Goal: Task Accomplishment & Management: Manage account settings

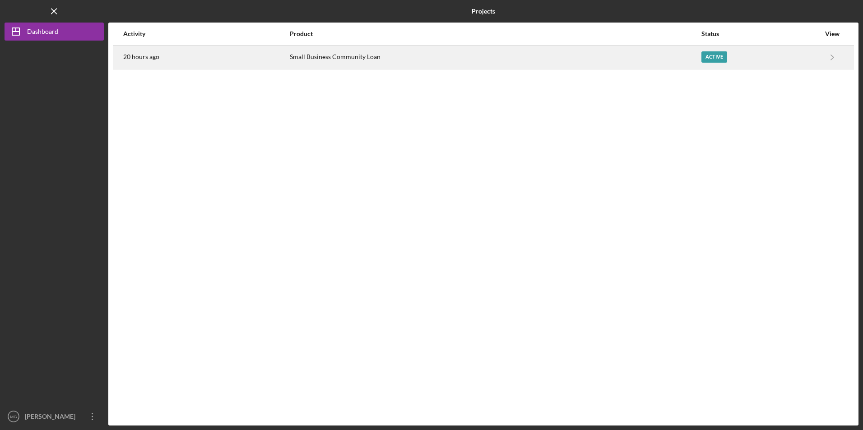
click at [238, 55] on div "20 hours ago" at bounding box center [206, 57] width 166 height 23
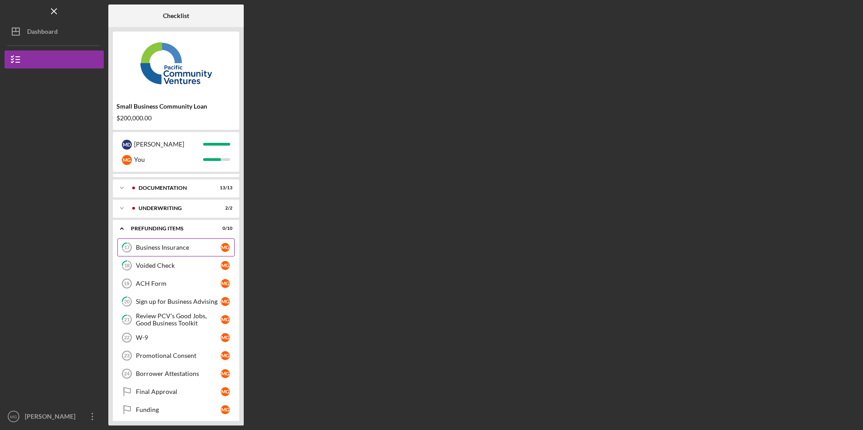
scroll to position [22, 0]
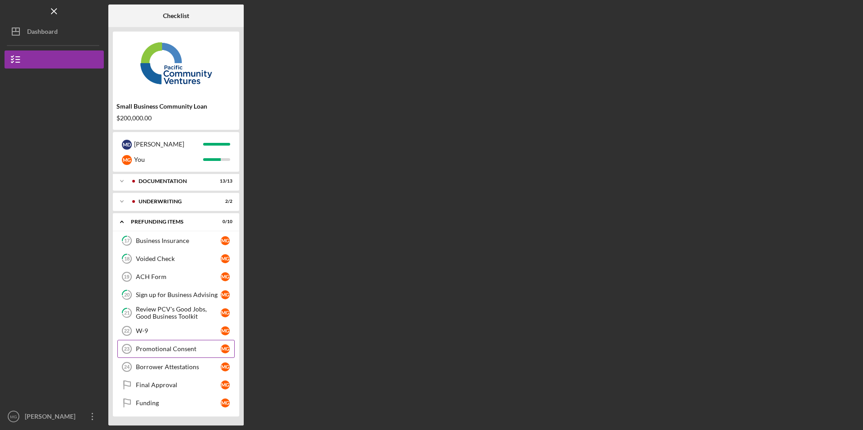
click at [149, 348] on div "Promotional Consent" at bounding box center [178, 349] width 85 height 7
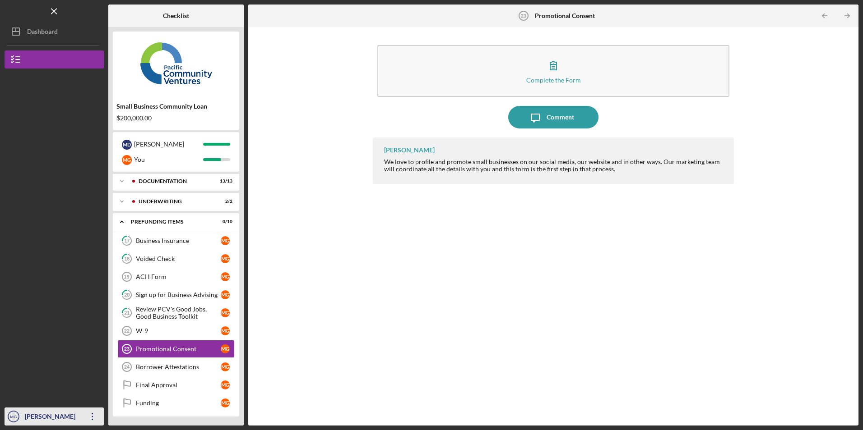
click at [92, 416] on icon "Icon/Overflow" at bounding box center [92, 417] width 23 height 23
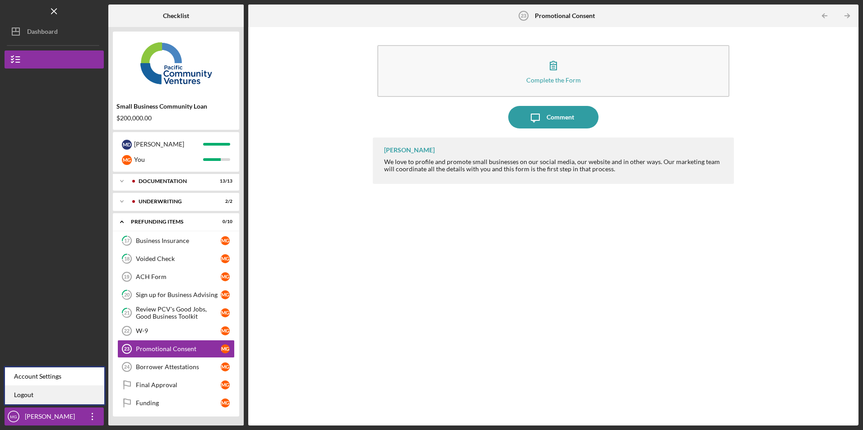
click at [88, 396] on link "Logout" at bounding box center [54, 395] width 99 height 18
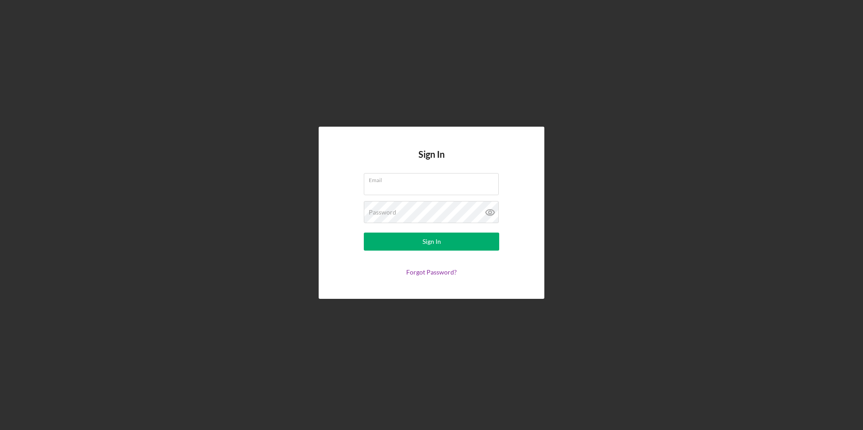
type input "[EMAIL_ADDRESS][DOMAIN_NAME]"
